Goal: Task Accomplishment & Management: Complete application form

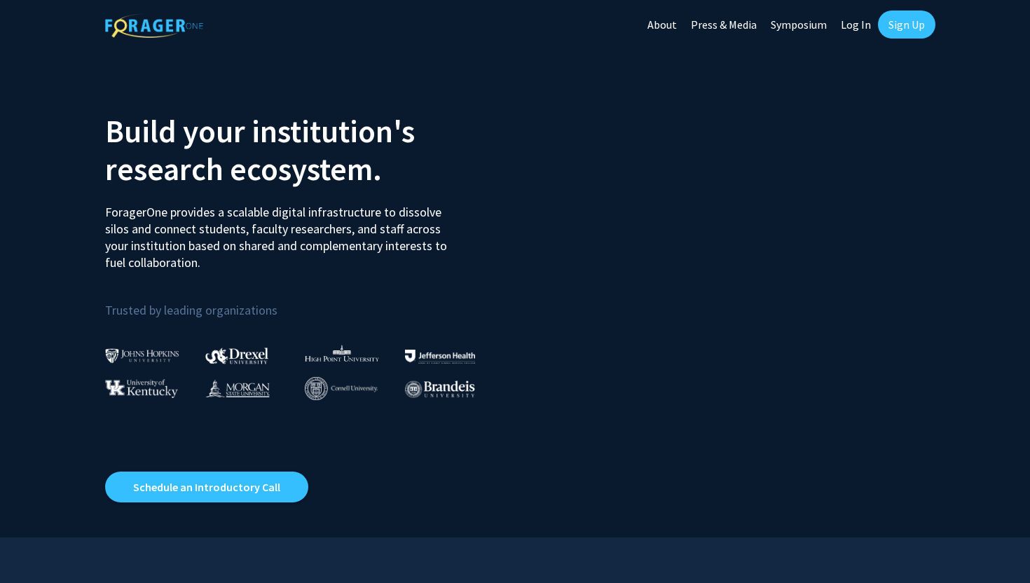
click at [884, 19] on link "Sign Up" at bounding box center [906, 25] width 57 height 28
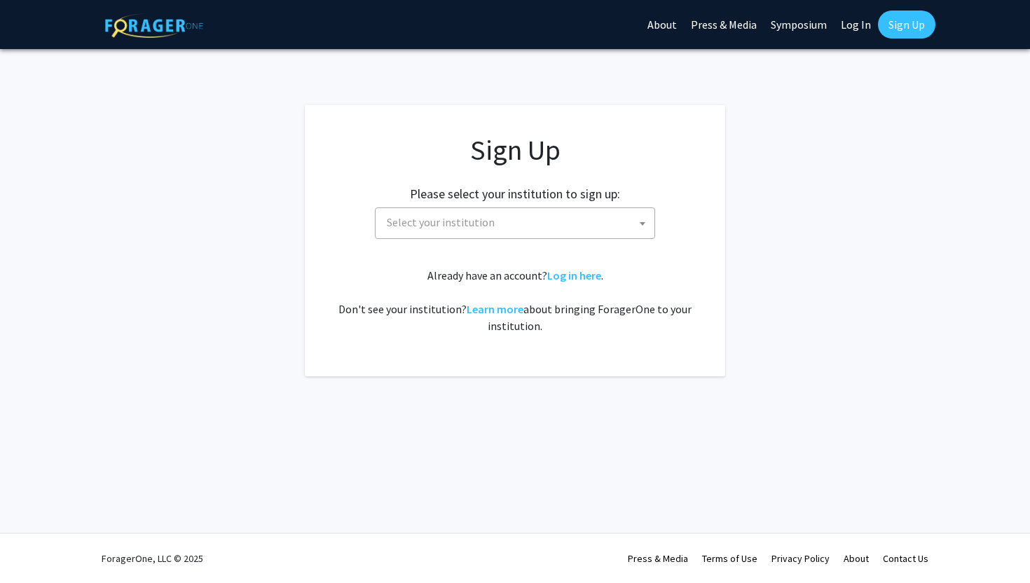
click at [505, 234] on span "Select your institution" at bounding box center [517, 222] width 273 height 29
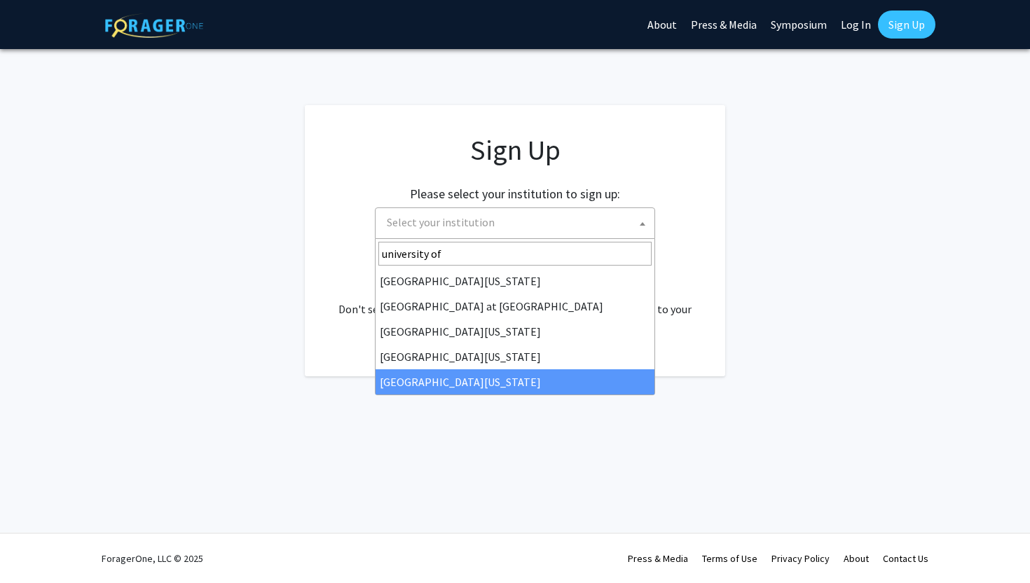
type input "university of"
select select "33"
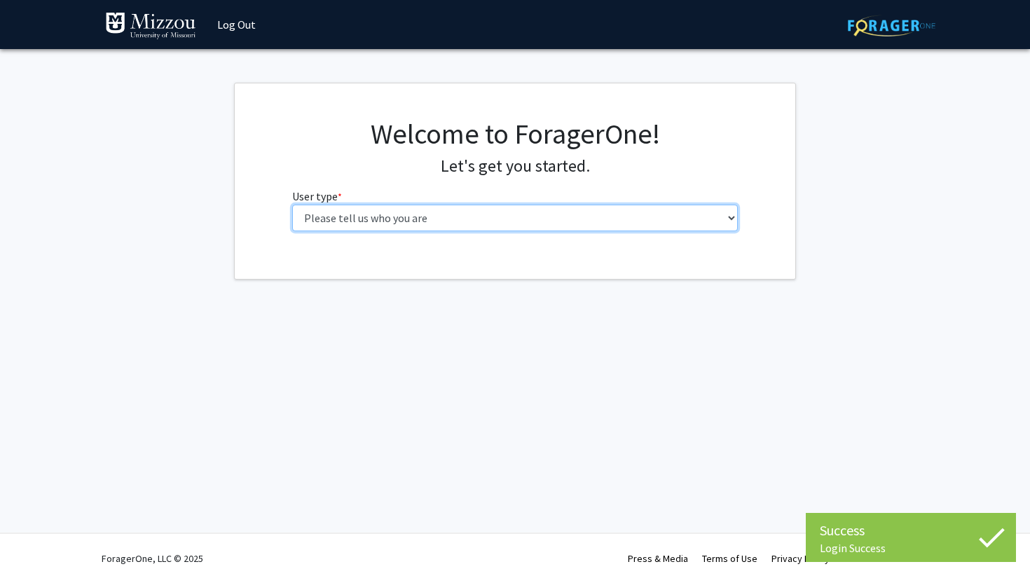
click at [457, 222] on select "Please tell us who you are Undergraduate Student Master's Student Doctoral Cand…" at bounding box center [515, 218] width 446 height 27
select select "1: undergrad"
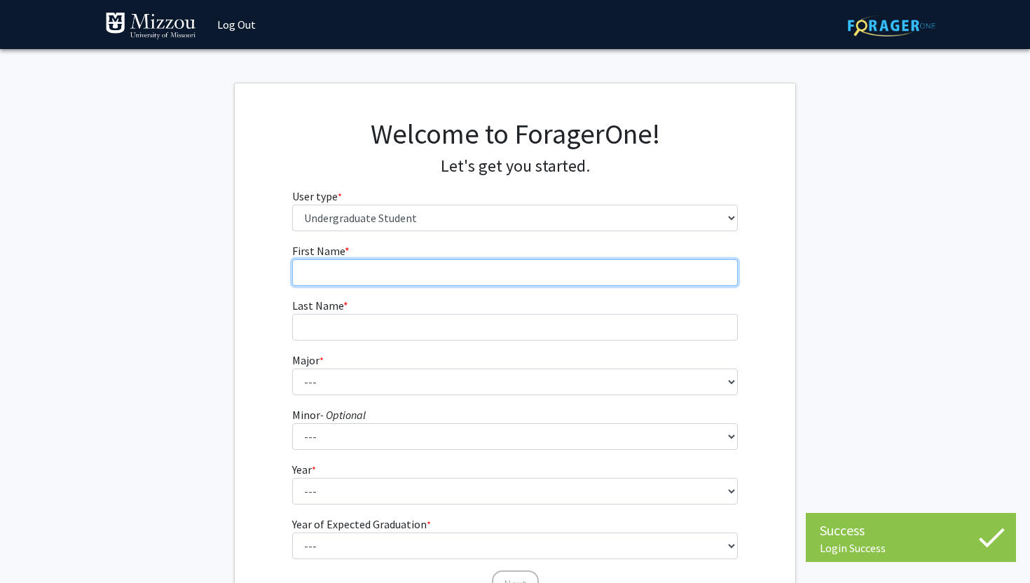
click at [416, 273] on input "First Name * required" at bounding box center [515, 272] width 446 height 27
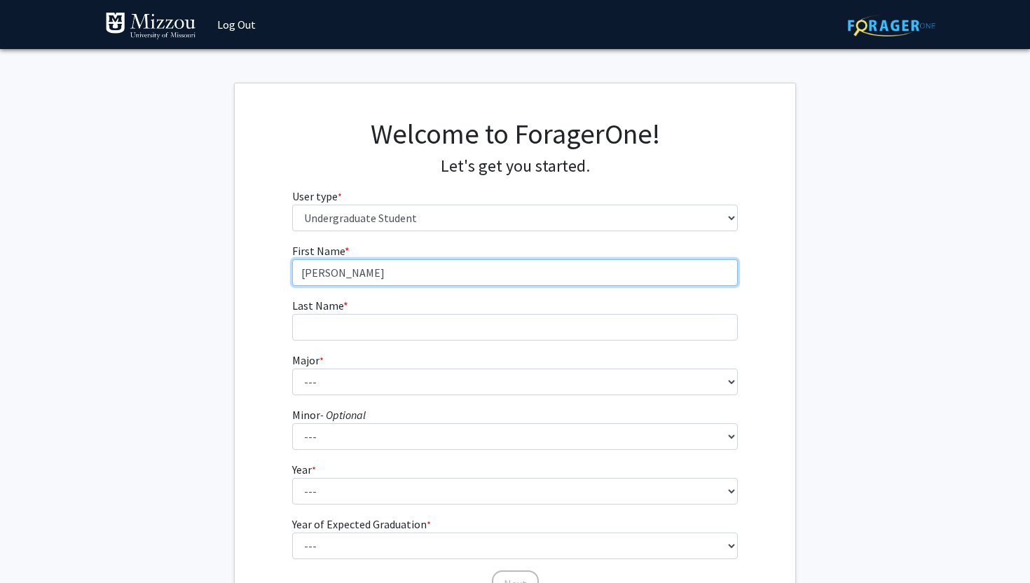
type input "[PERSON_NAME]"
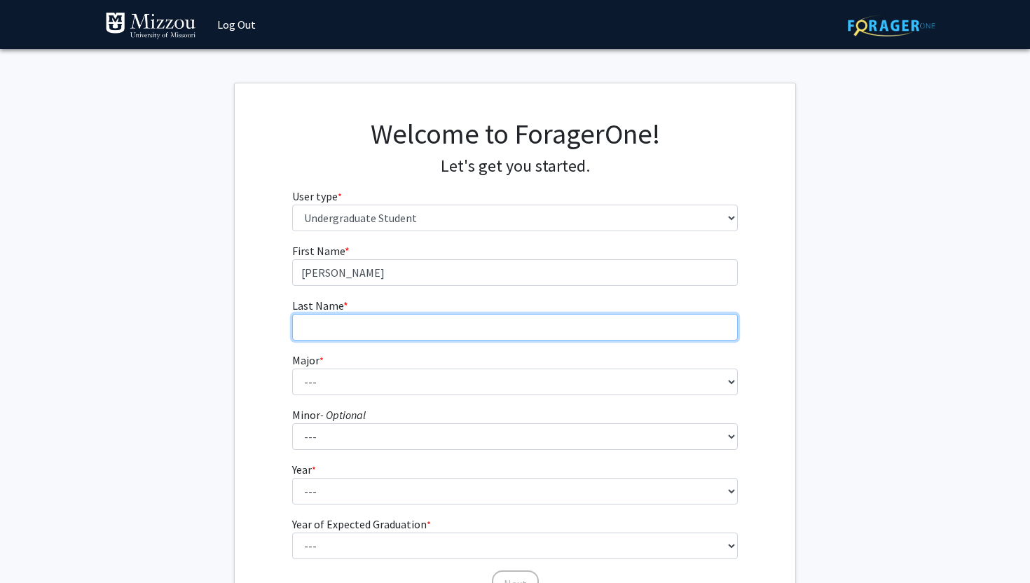
click at [385, 322] on input "Last Name * required" at bounding box center [515, 327] width 446 height 27
type input "[PERSON_NAME]"
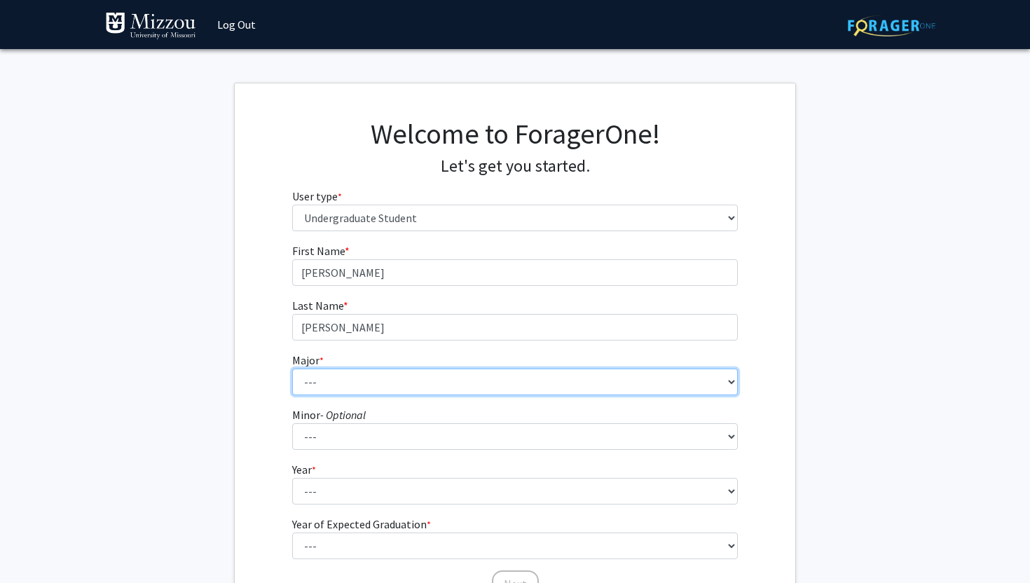
click at [353, 378] on select "--- Agribusiness Management Agricultural Education Agricultural Education: Comm…" at bounding box center [515, 381] width 446 height 27
select select "14: 2503"
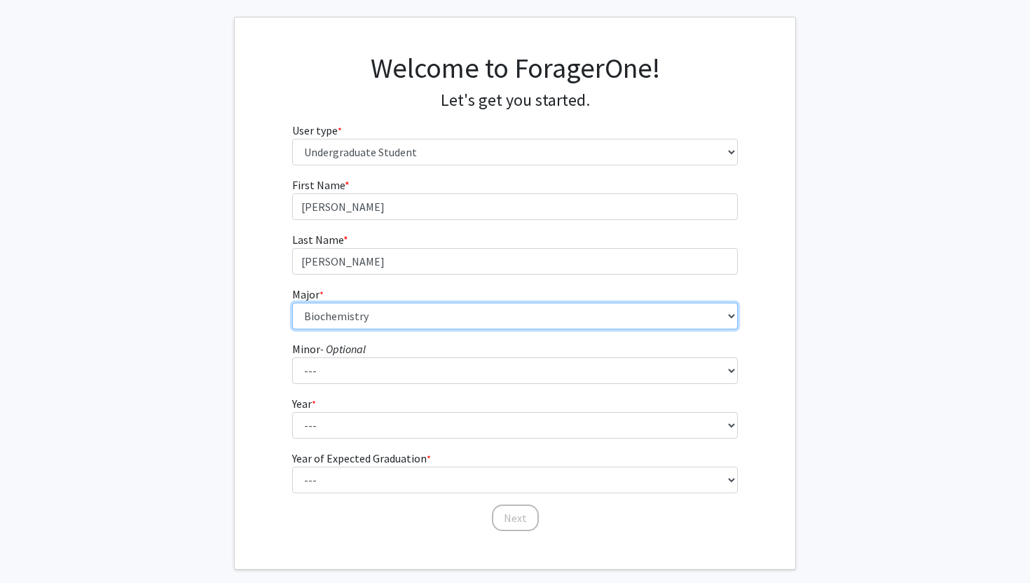
scroll to position [134, 0]
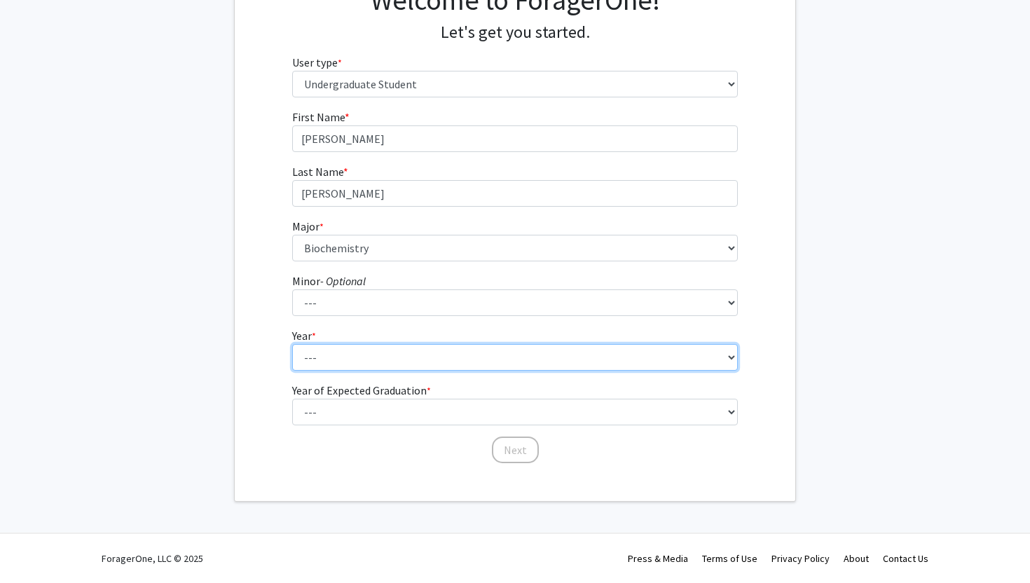
click at [341, 349] on select "--- First-year Sophomore Junior Senior Postbaccalaureate Certificate" at bounding box center [515, 357] width 446 height 27
select select "2: sophomore"
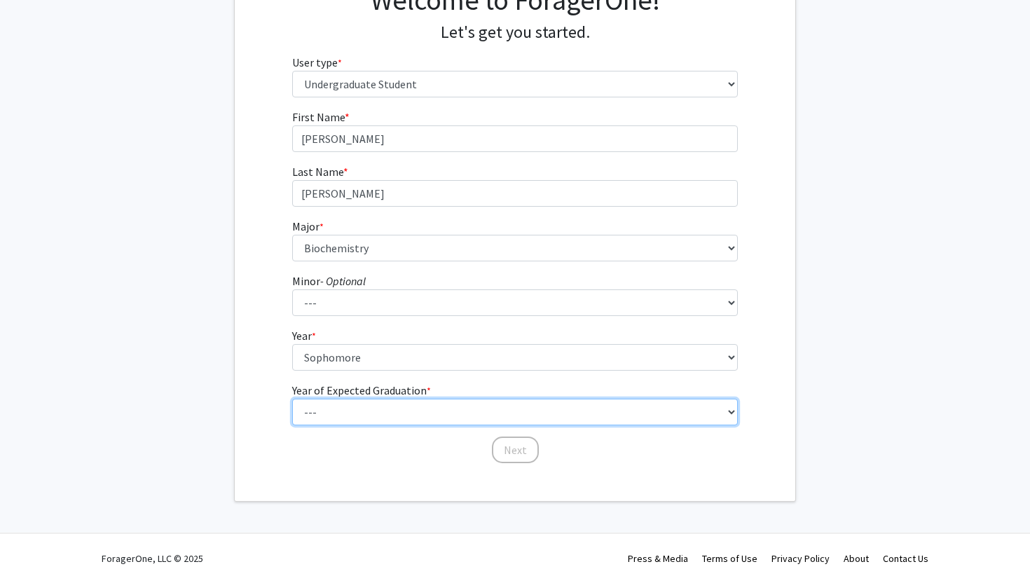
click at [336, 411] on select "--- 2025 2026 2027 2028 2029 2030 2031 2032 2033 2034" at bounding box center [515, 412] width 446 height 27
select select "4: 2028"
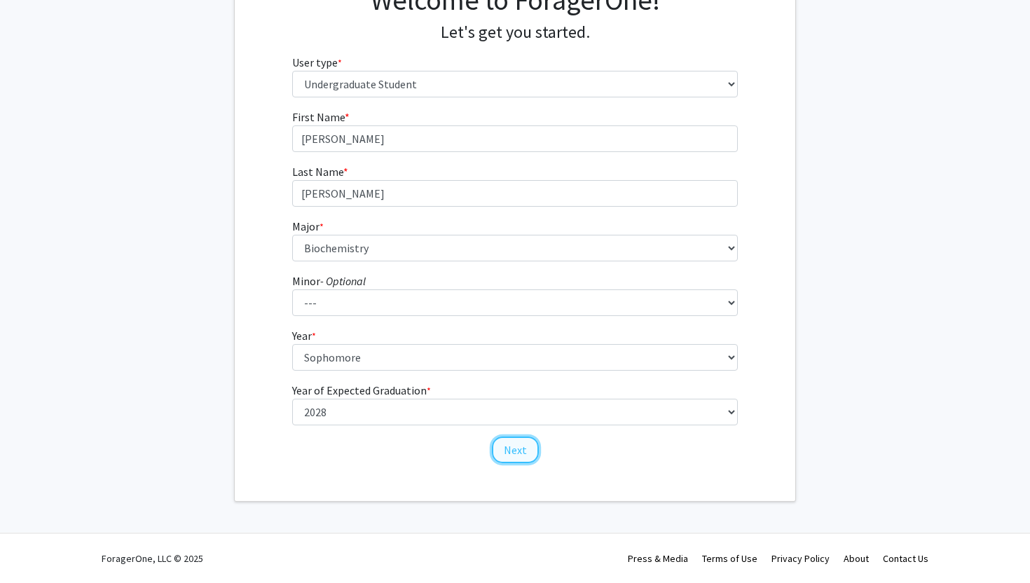
click at [528, 454] on button "Next" at bounding box center [515, 449] width 47 height 27
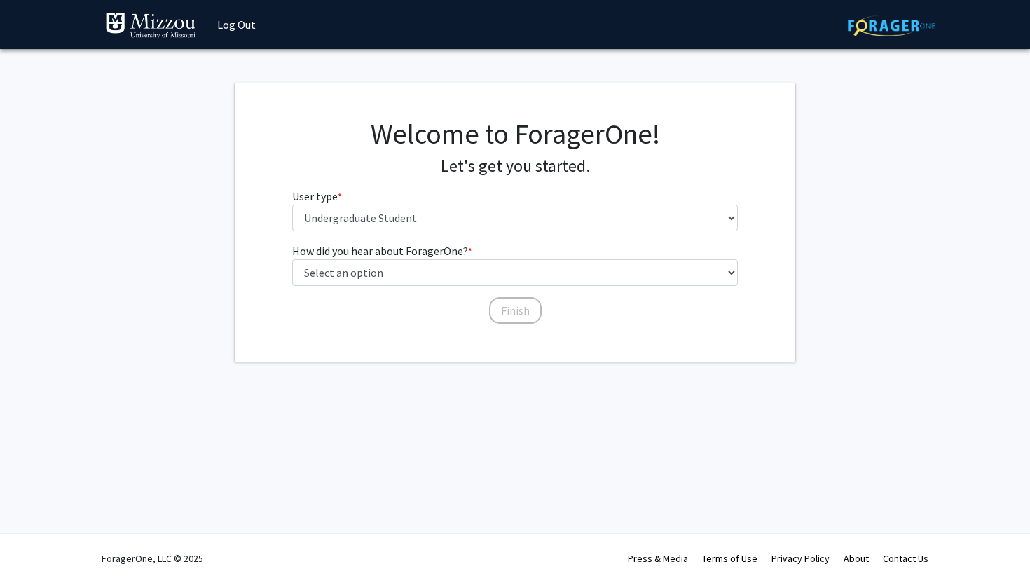
scroll to position [0, 0]
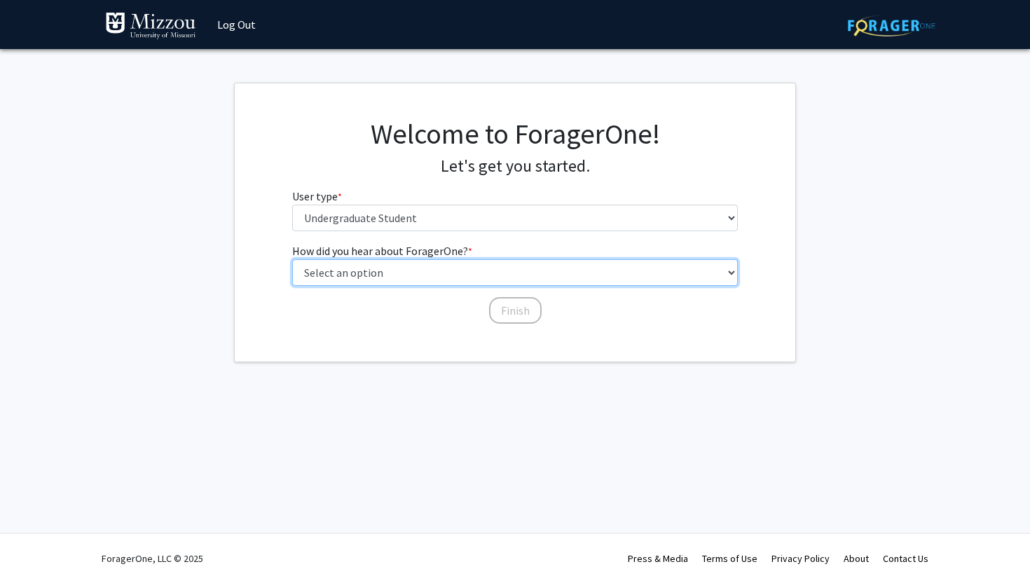
click at [505, 275] on select "Select an option Peer/student recommendation Faculty/staff recommendation Unive…" at bounding box center [515, 272] width 446 height 27
select select "2: faculty_recommendation"
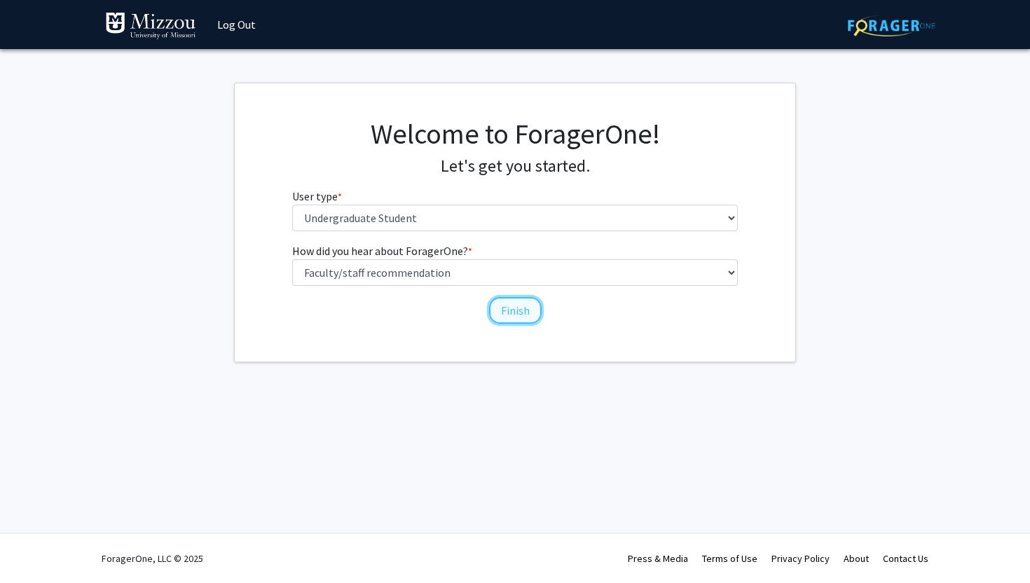
click at [499, 304] on button "Finish" at bounding box center [515, 310] width 53 height 27
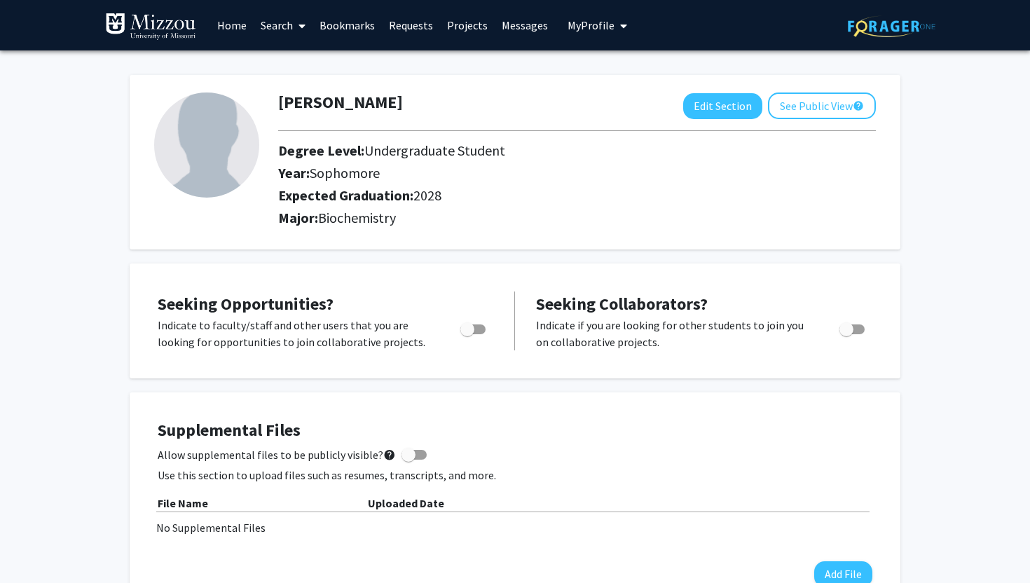
click at [477, 328] on span "Toggle" at bounding box center [472, 329] width 25 height 10
click at [467, 334] on input "Are you actively seeking opportunities?" at bounding box center [467, 334] width 1 height 1
checkbox input "true"
click at [248, 22] on link "Home" at bounding box center [231, 25] width 43 height 49
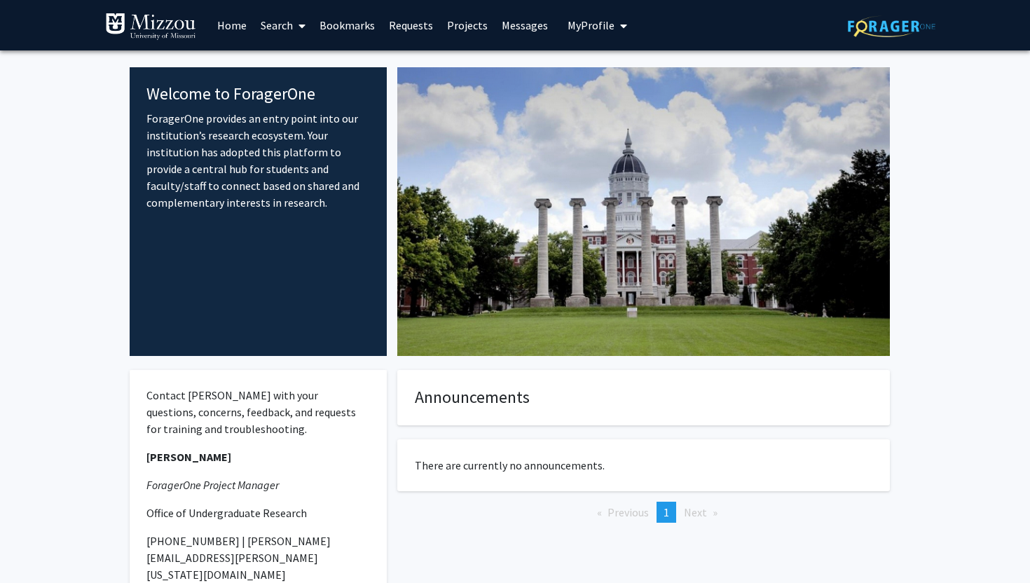
click at [287, 18] on link "Search" at bounding box center [283, 25] width 59 height 49
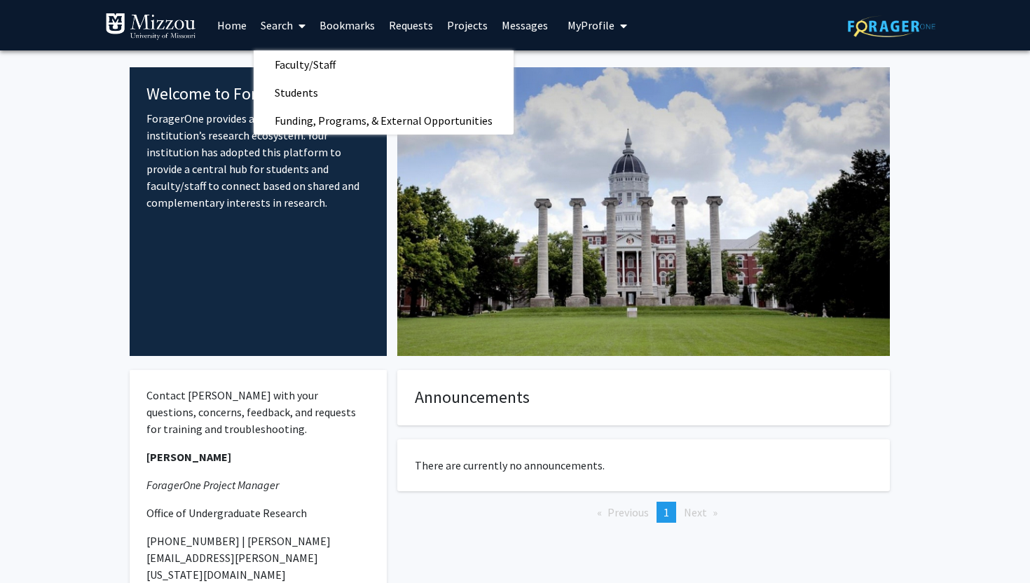
click at [448, 25] on link "Projects" at bounding box center [467, 25] width 55 height 49
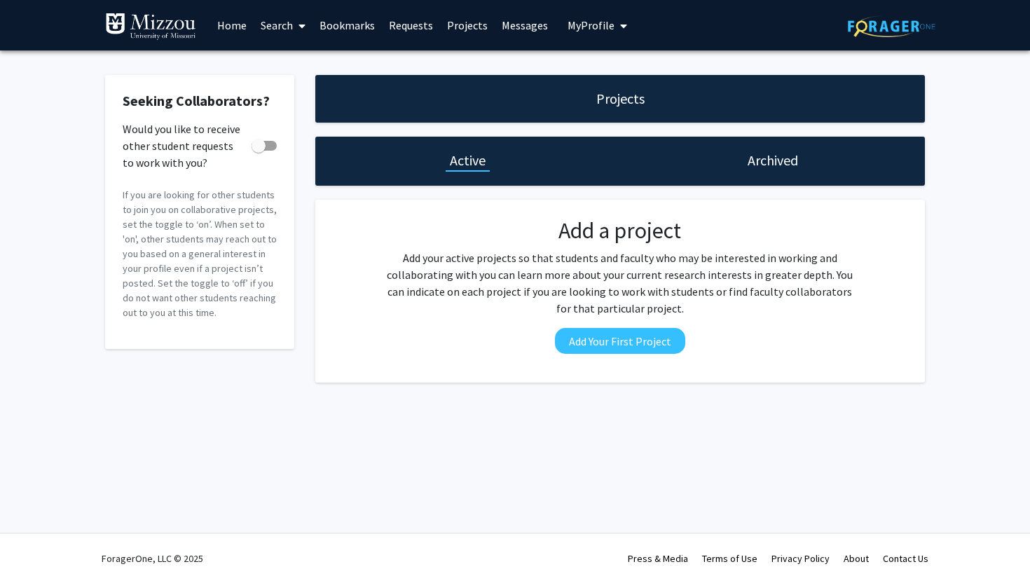
click at [514, 27] on link "Messages" at bounding box center [525, 25] width 60 height 49
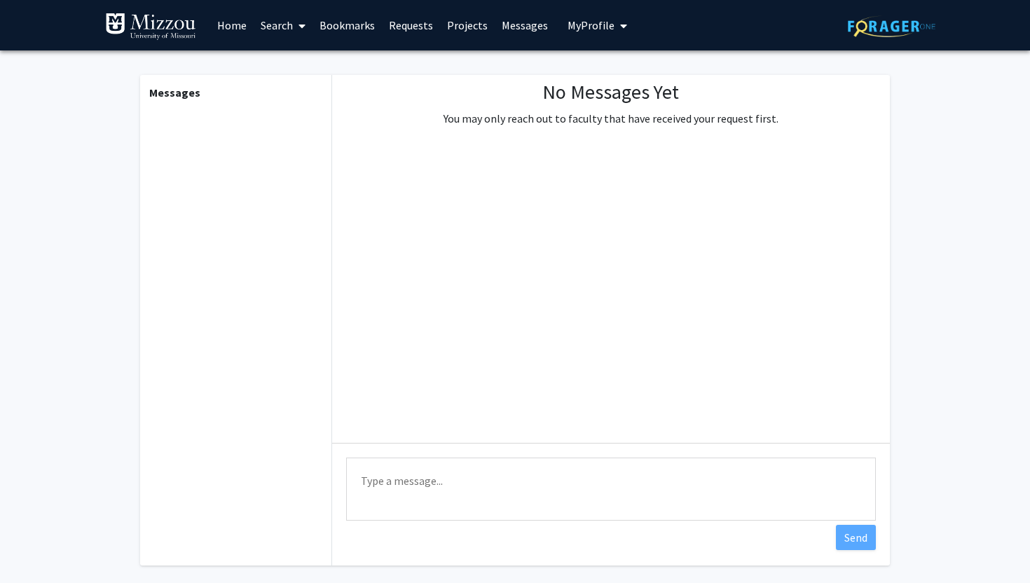
click at [338, 26] on link "Bookmarks" at bounding box center [346, 25] width 69 height 49
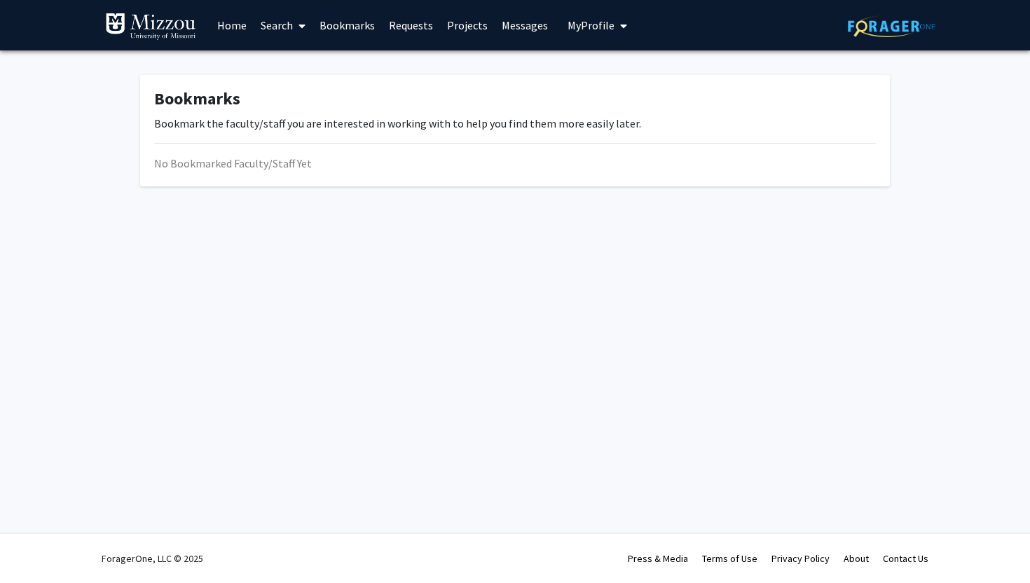
click at [282, 27] on link "Search" at bounding box center [283, 25] width 59 height 49
click at [305, 66] on span "Faculty/Staff" at bounding box center [305, 64] width 103 height 28
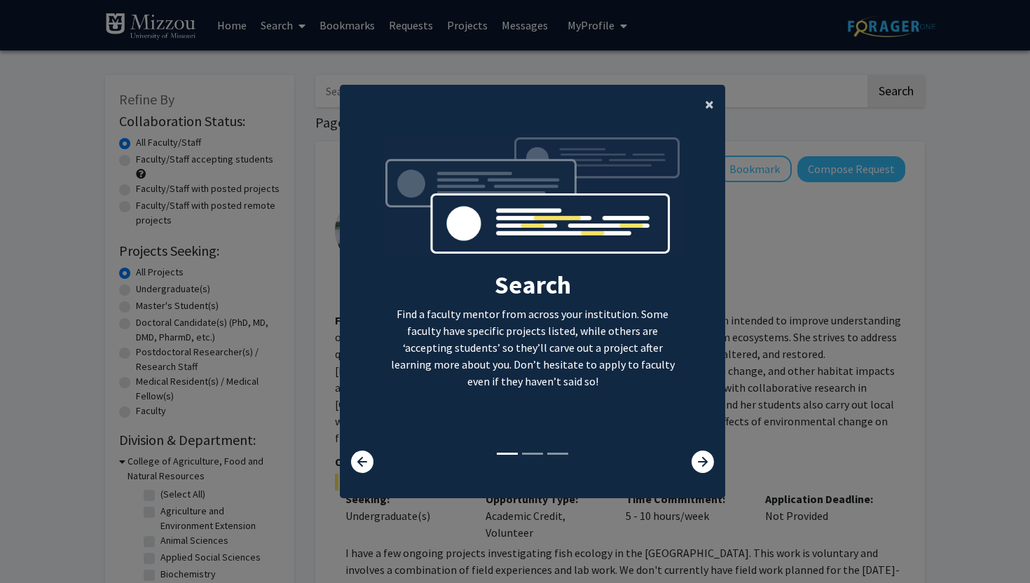
click at [705, 104] on span "×" at bounding box center [709, 104] width 9 height 22
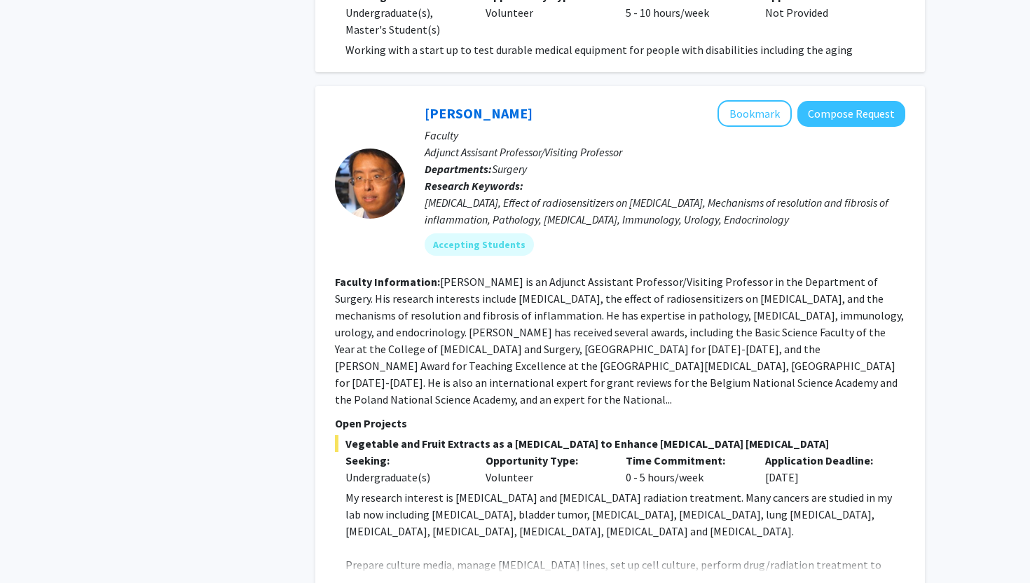
scroll to position [6070, 0]
